Goal: Task Accomplishment & Management: Manage account settings

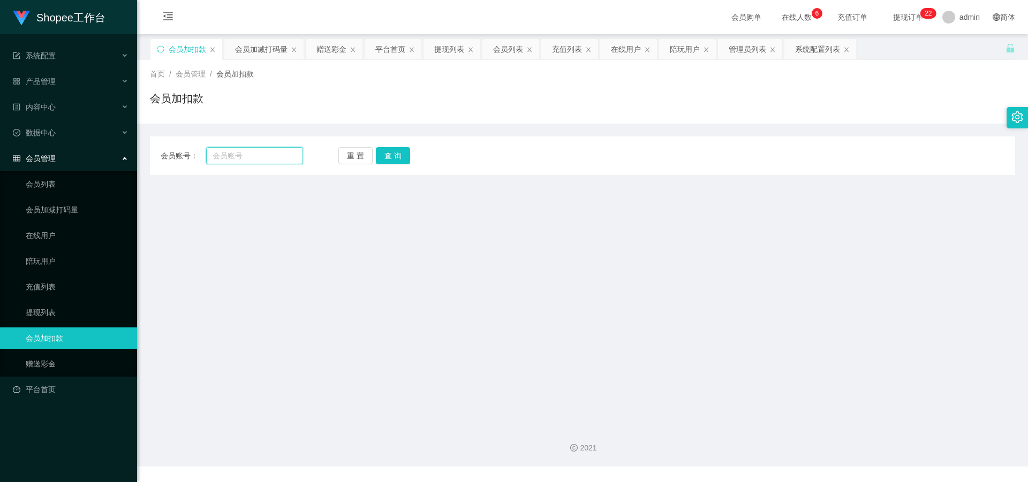
click at [239, 158] on input "text" at bounding box center [254, 155] width 97 height 17
paste input "Jiahung12345"
type input "Jiahung12345"
click at [396, 156] on button "查 询" at bounding box center [393, 155] width 34 height 17
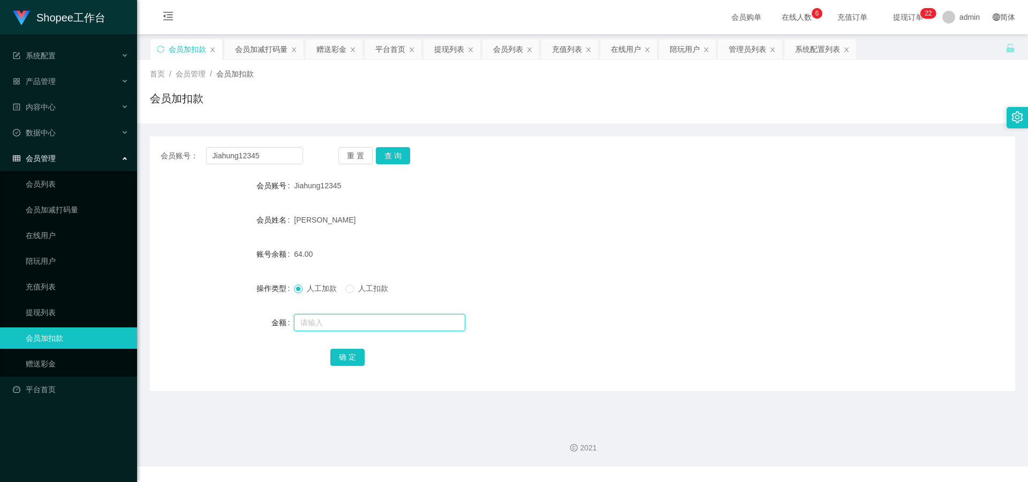
click at [327, 327] on input "text" at bounding box center [379, 322] width 171 height 17
type input "240"
click at [346, 357] on button "确 定" at bounding box center [347, 357] width 34 height 17
drag, startPoint x: 271, startPoint y: 158, endPoint x: 133, endPoint y: 150, distance: 138.9
click at [95, 153] on section "Shopee工作台 系统配置 产品管理 内容中心 数据中心 会员管理 会员列表 会员加减打码量 在线用户 陪玩用户 充值列表 提现列表 会员加扣款 赠送彩金 …" at bounding box center [514, 233] width 1028 height 467
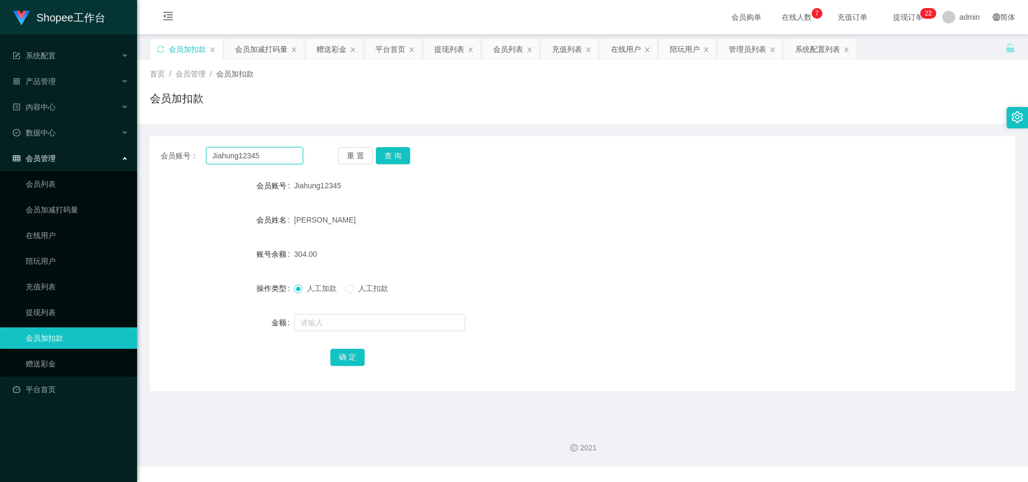
paste input "Ting1987"
type input "Ting1987"
click at [387, 156] on button "查 询" at bounding box center [393, 155] width 34 height 17
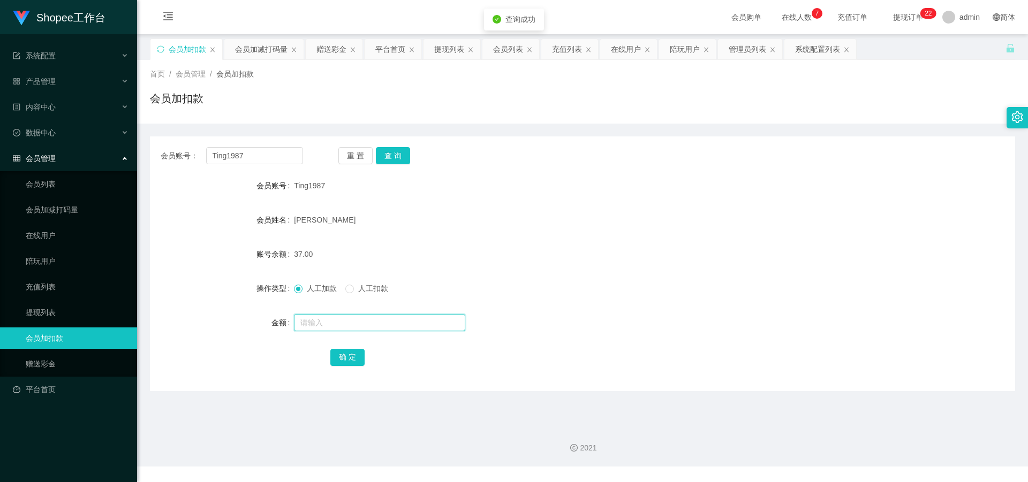
click at [326, 322] on input "text" at bounding box center [379, 322] width 171 height 17
type input "300"
click at [349, 356] on button "确 定" at bounding box center [347, 357] width 34 height 17
